Goal: Information Seeking & Learning: Learn about a topic

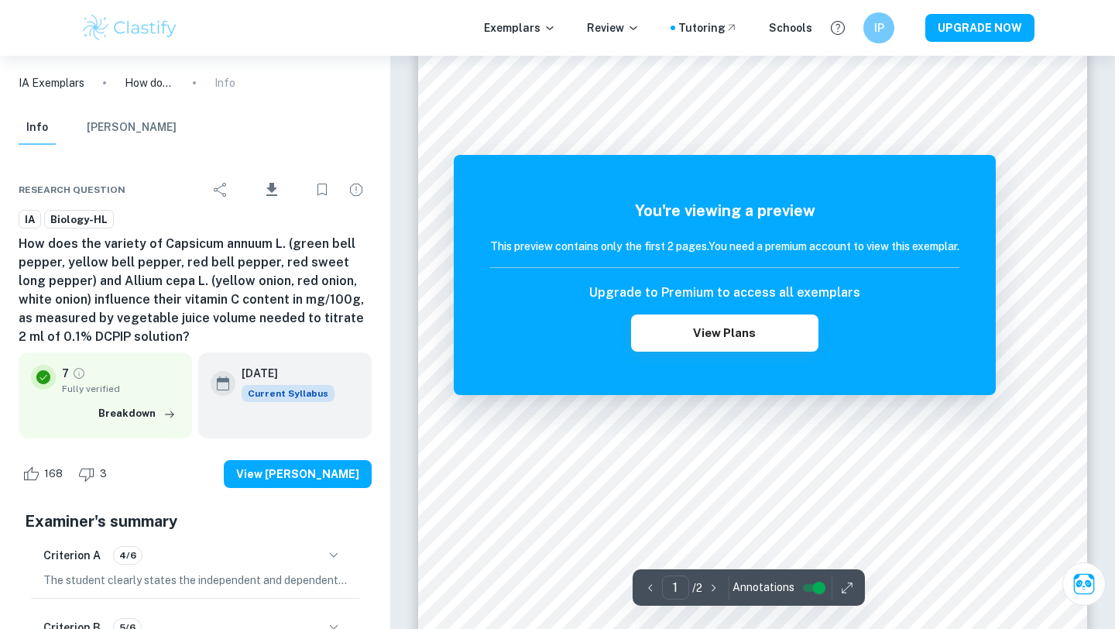
scroll to position [195, 0]
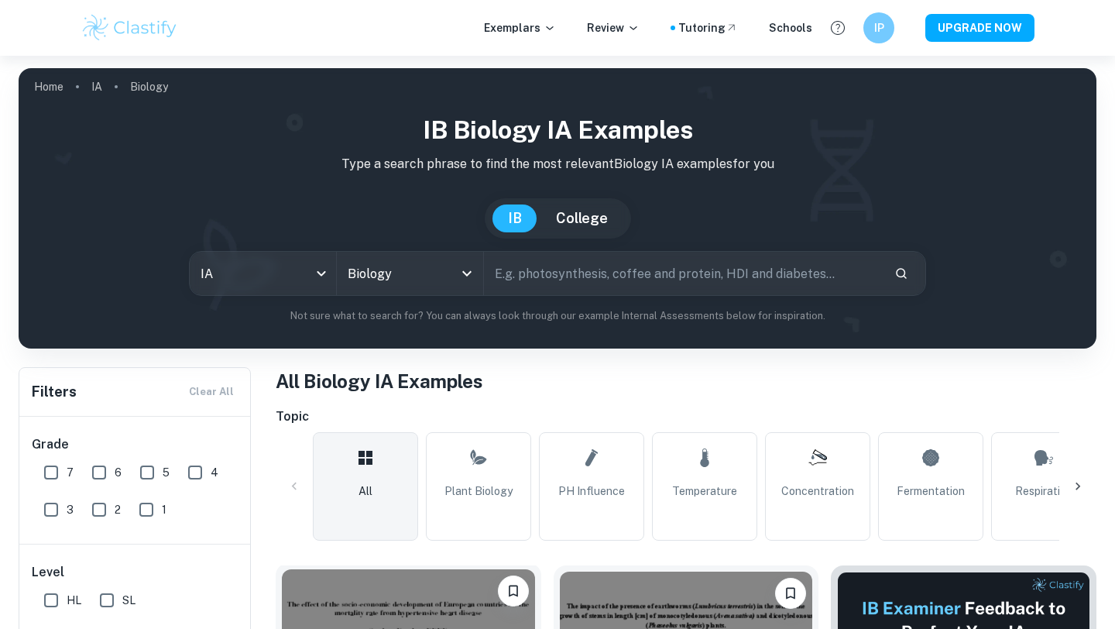
scroll to position [508, 0]
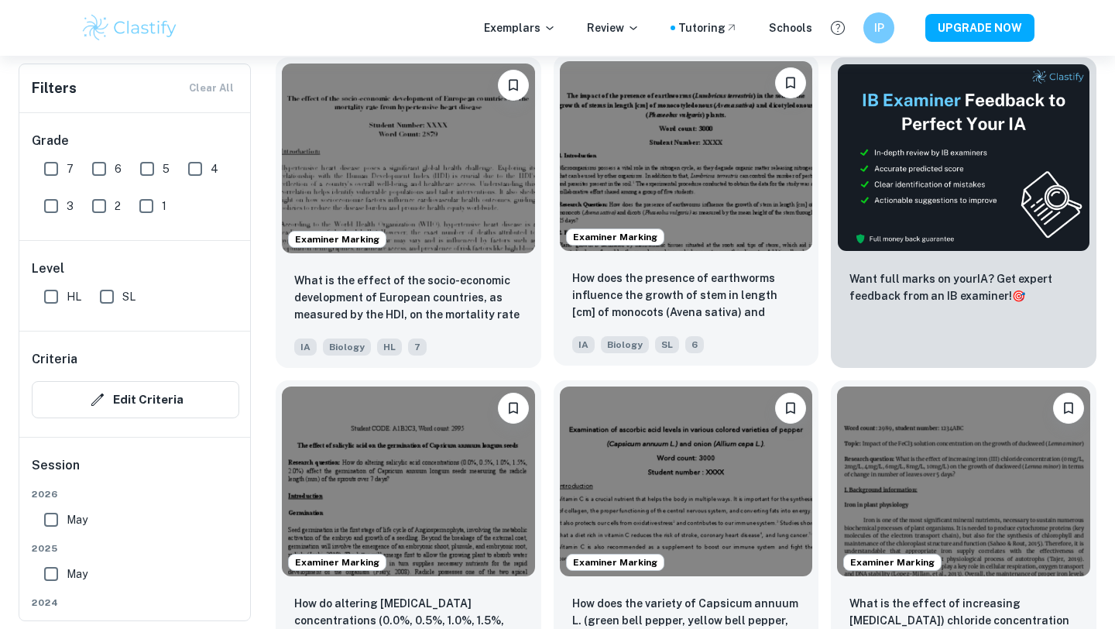
click at [701, 230] on img at bounding box center [686, 156] width 253 height 190
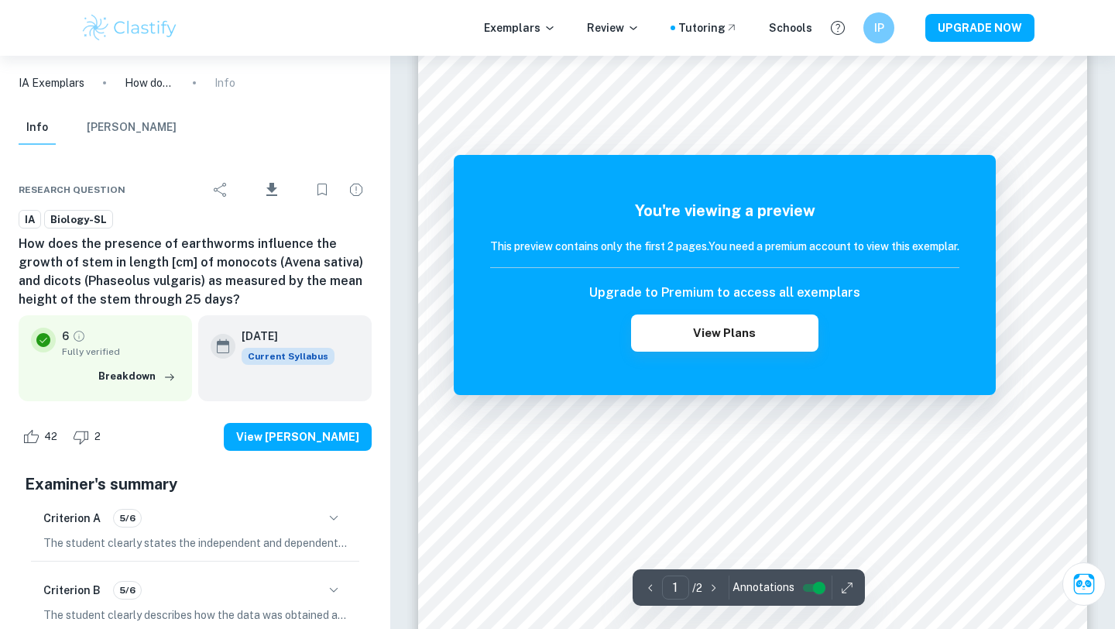
scroll to position [254, 0]
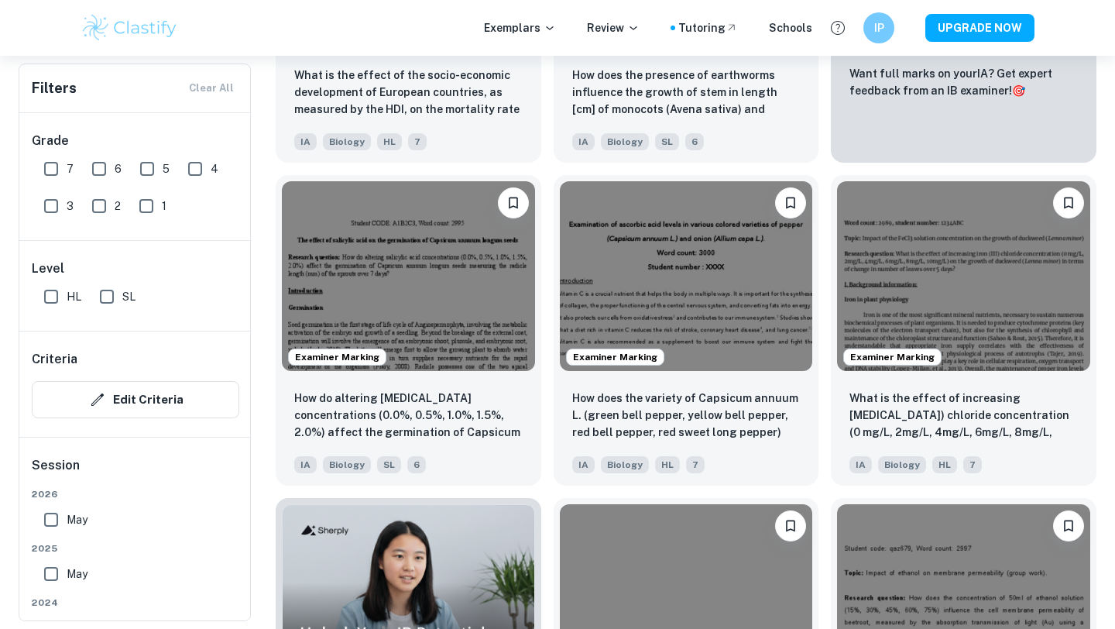
scroll to position [714, 0]
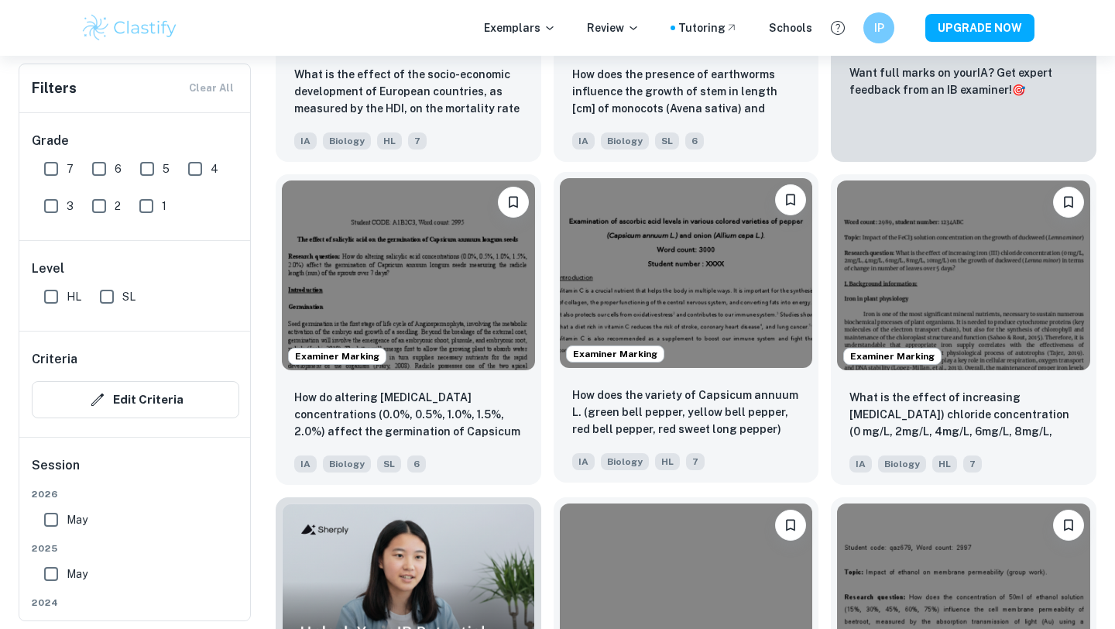
click at [676, 306] on img at bounding box center [686, 273] width 253 height 190
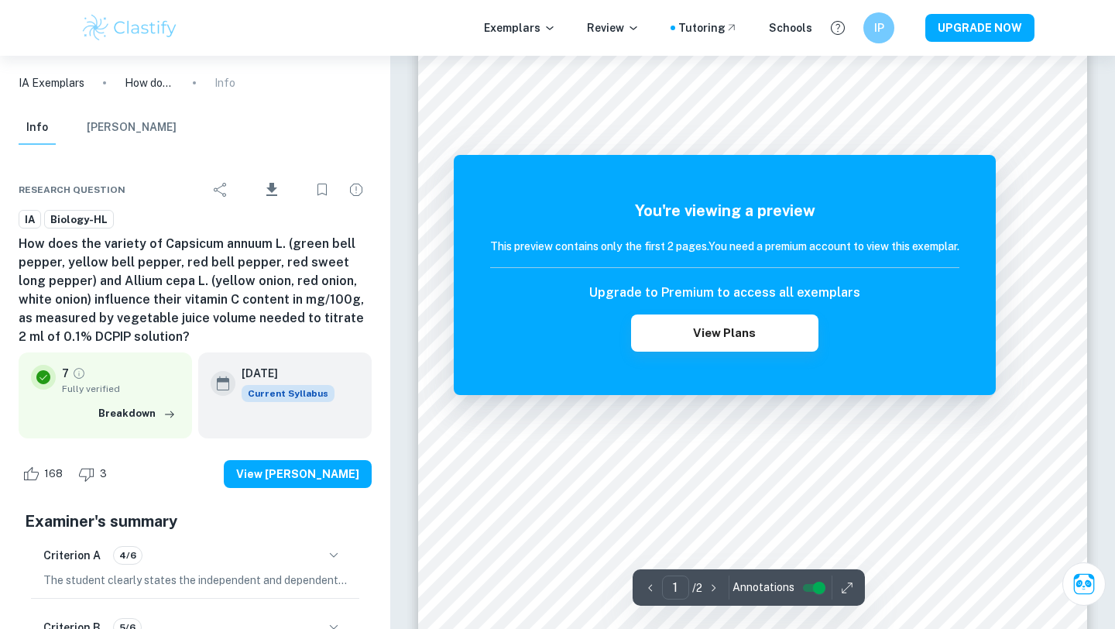
scroll to position [149, 0]
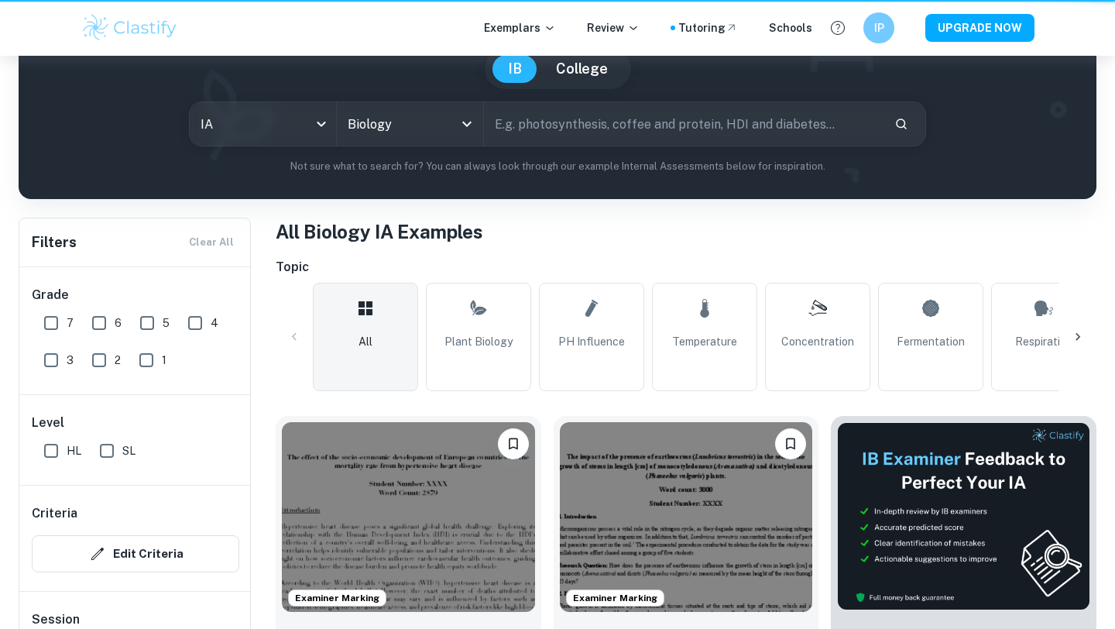
scroll to position [714, 0]
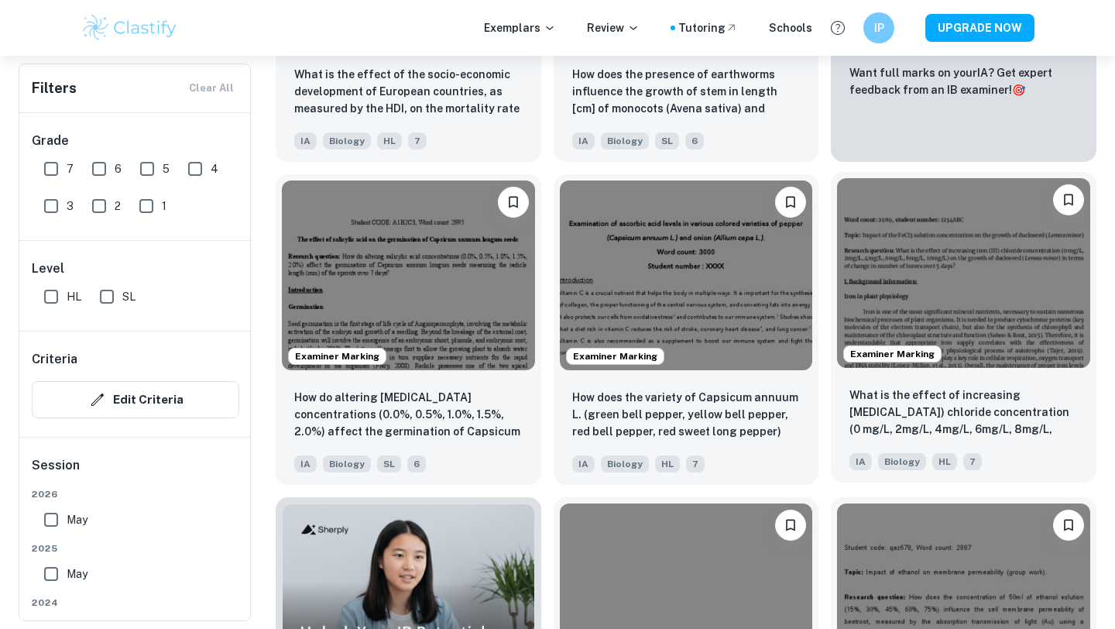
click at [960, 308] on img at bounding box center [963, 273] width 253 height 190
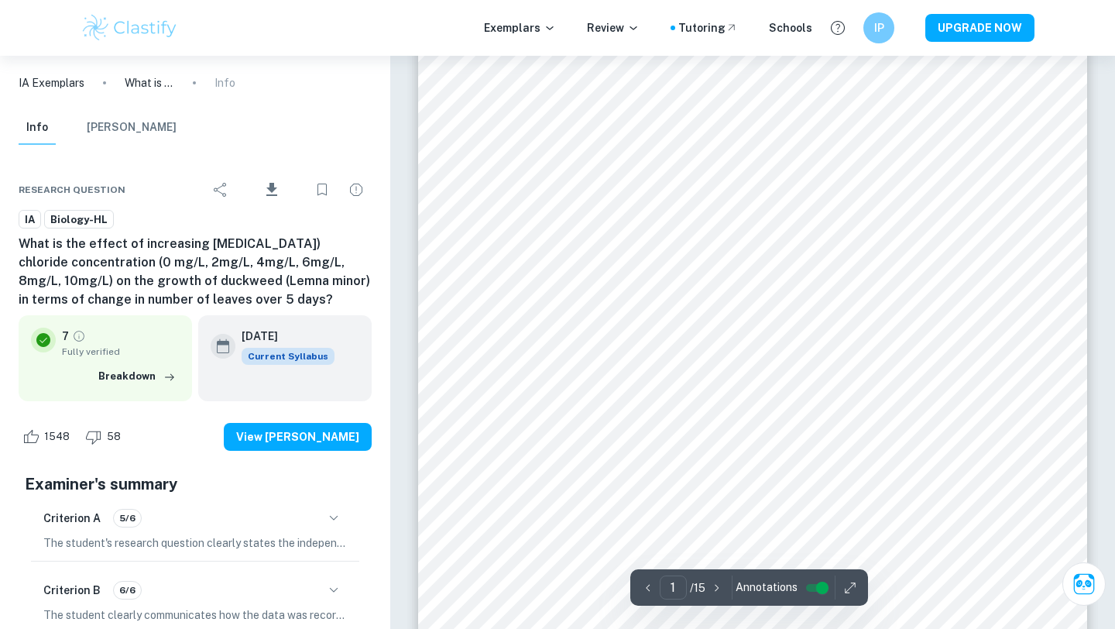
scroll to position [192, 0]
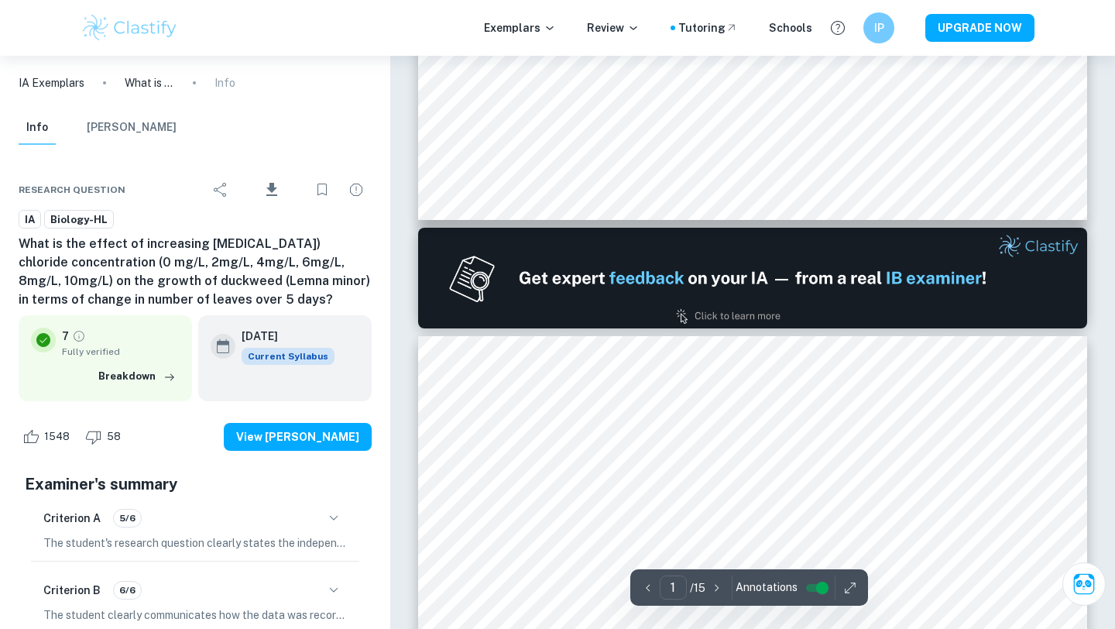
type input "2"
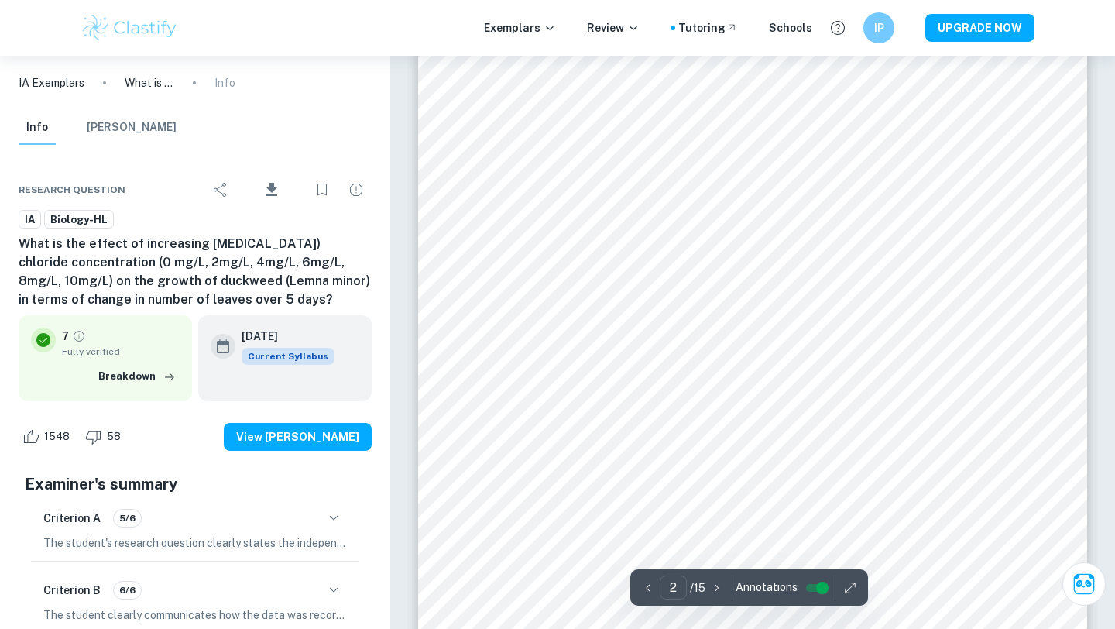
scroll to position [1287, 0]
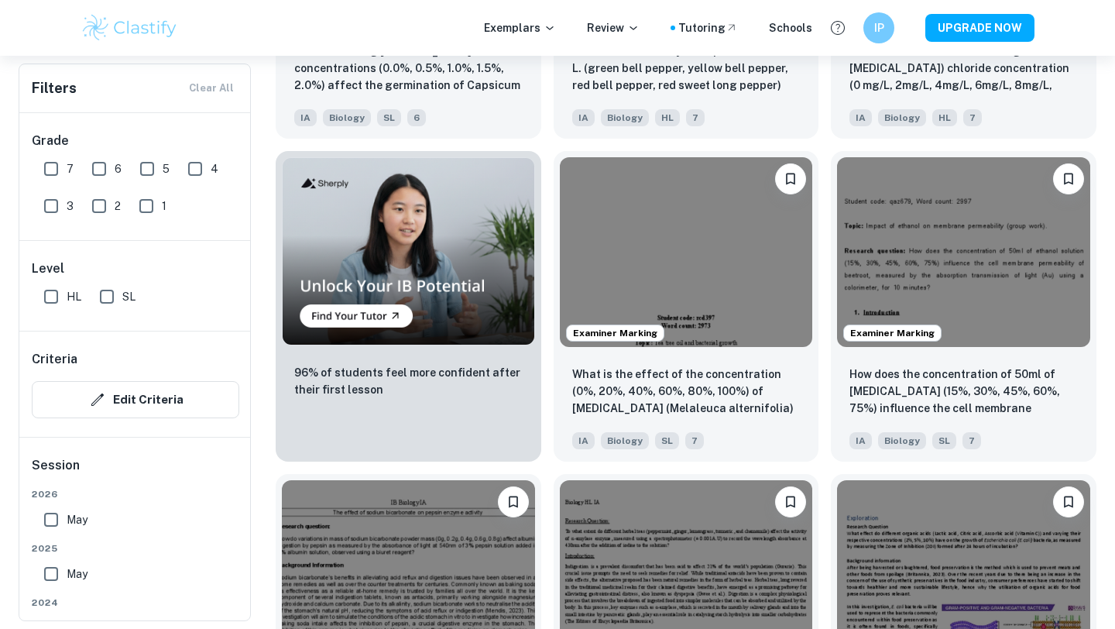
scroll to position [1061, 0]
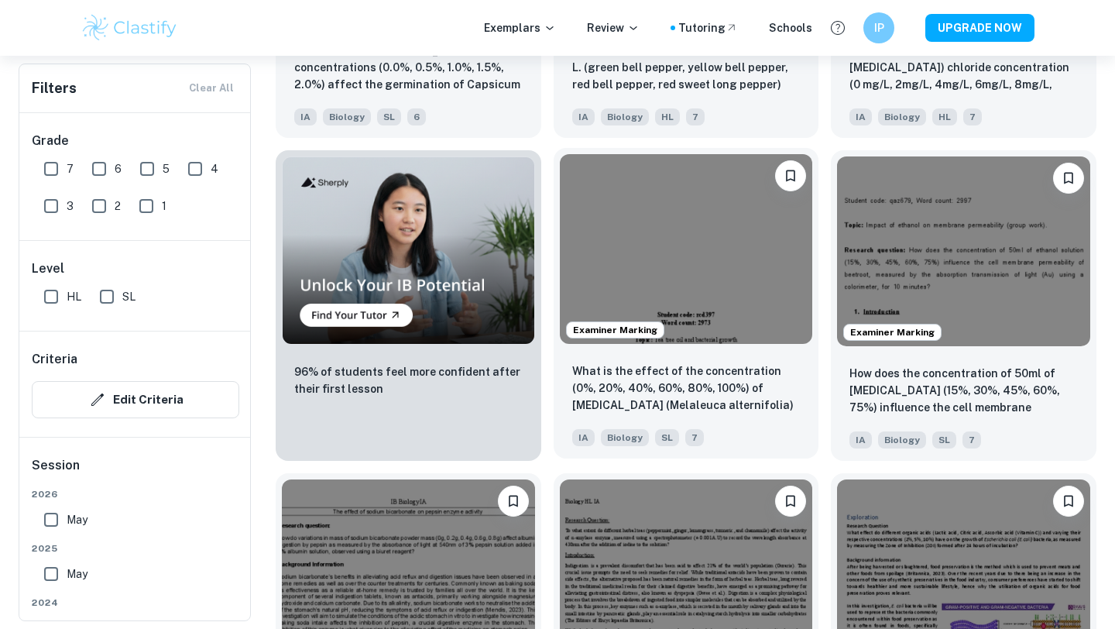
click at [709, 289] on img at bounding box center [686, 249] width 253 height 190
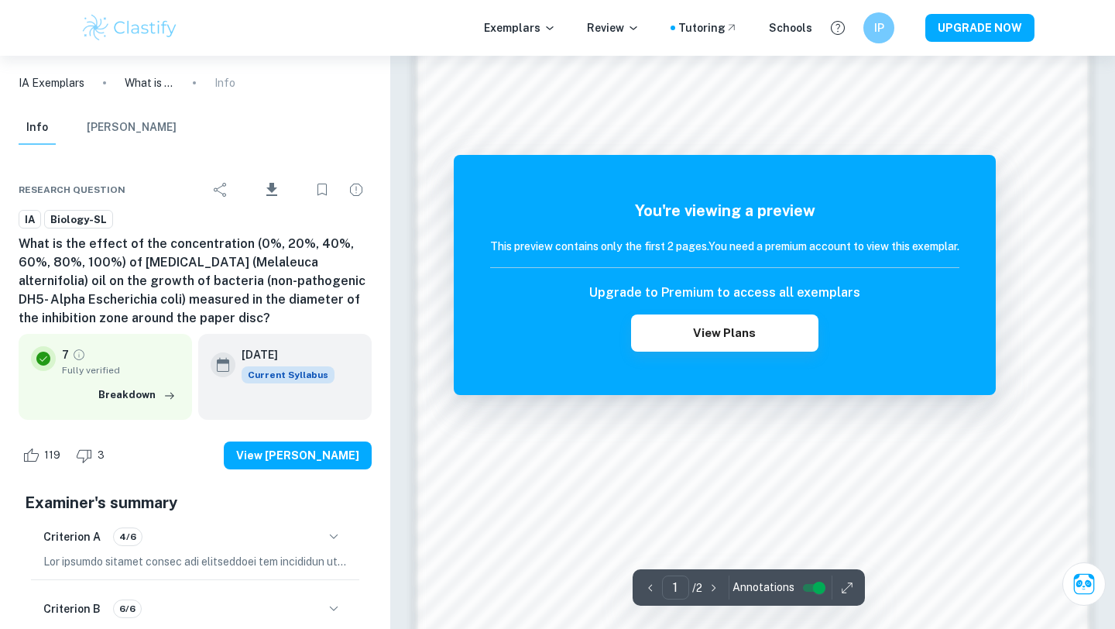
scroll to position [1118, 0]
